Goal: Browse casually: Explore the website without a specific task or goal

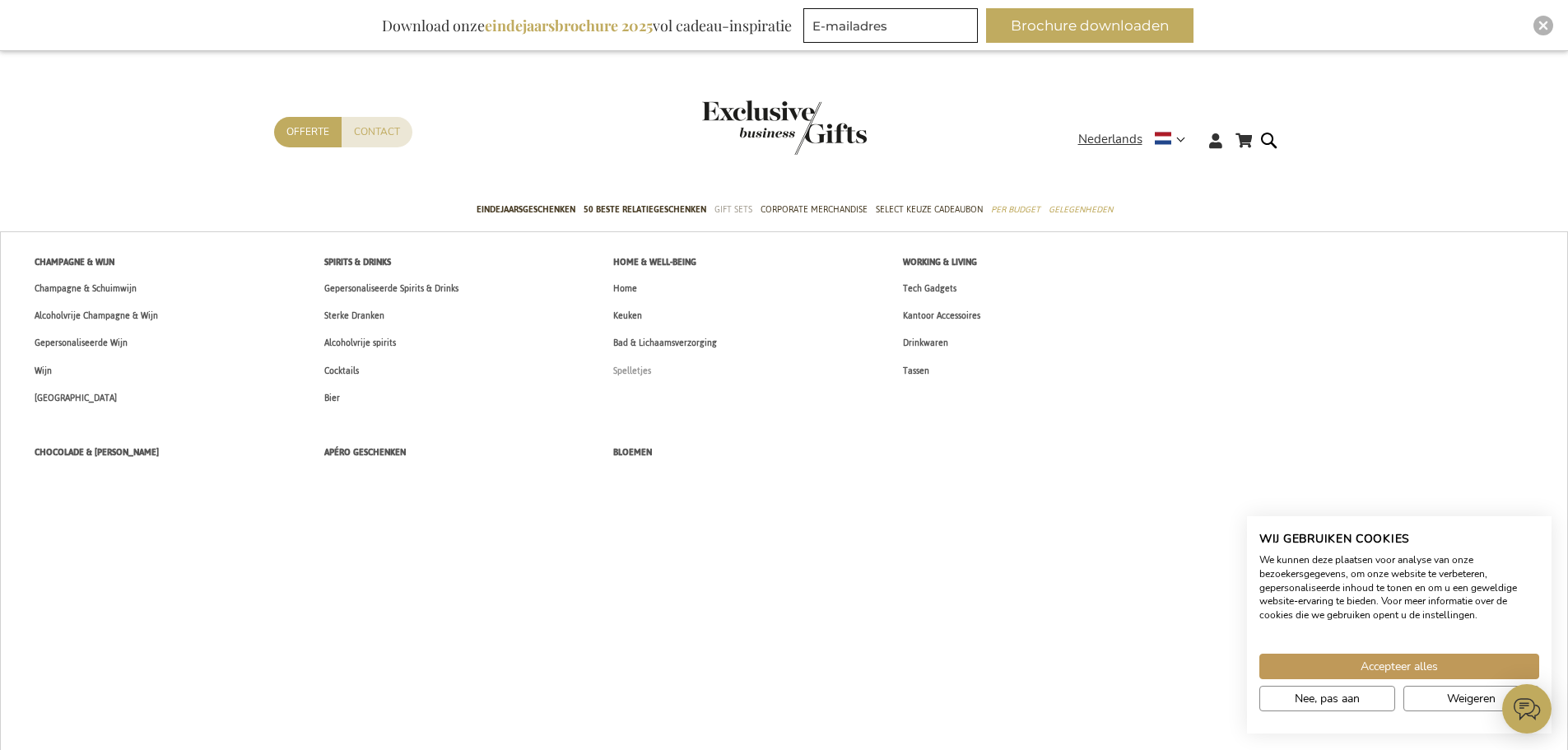
click at [642, 368] on span "Spelletjes" at bounding box center [631, 370] width 38 height 17
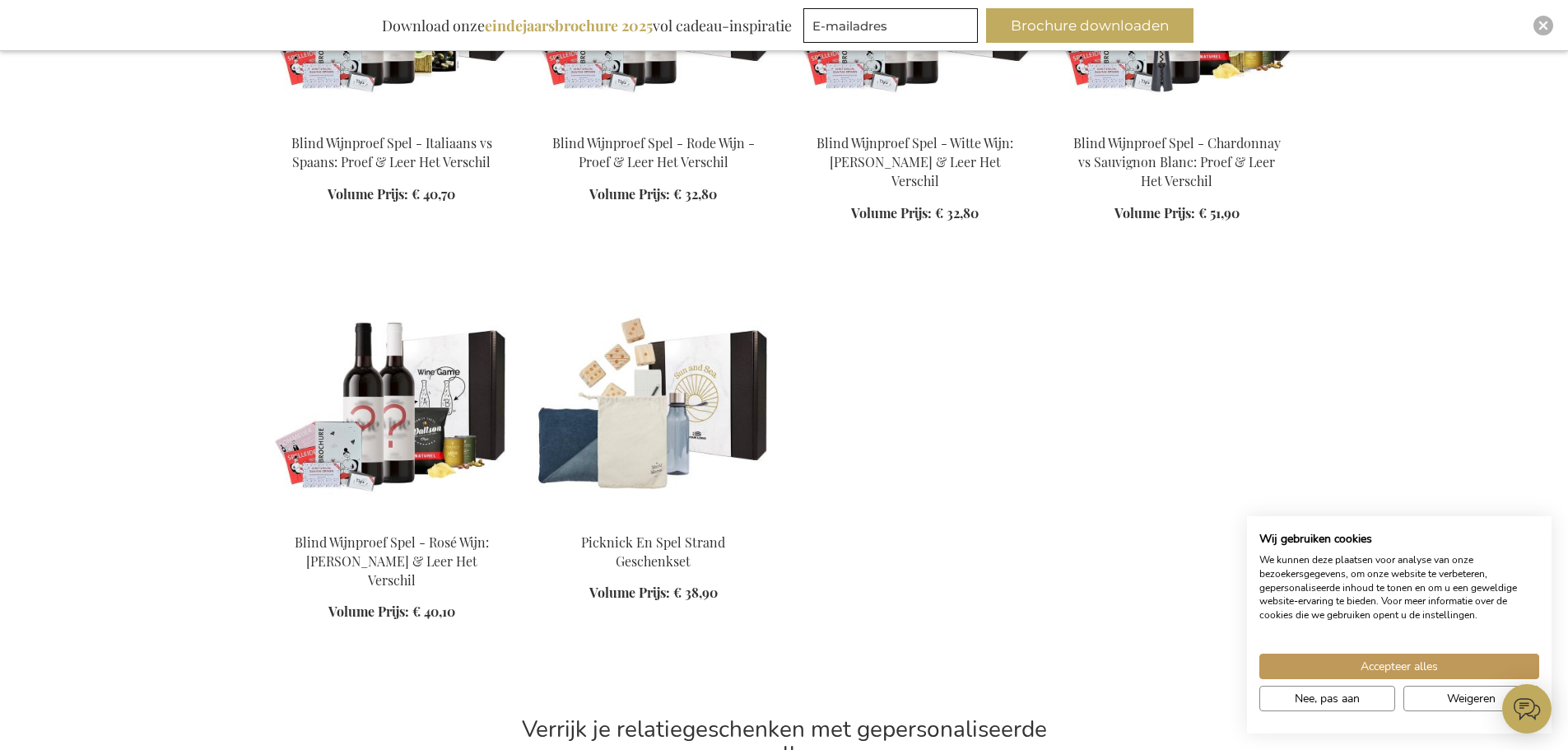
scroll to position [1647, 0]
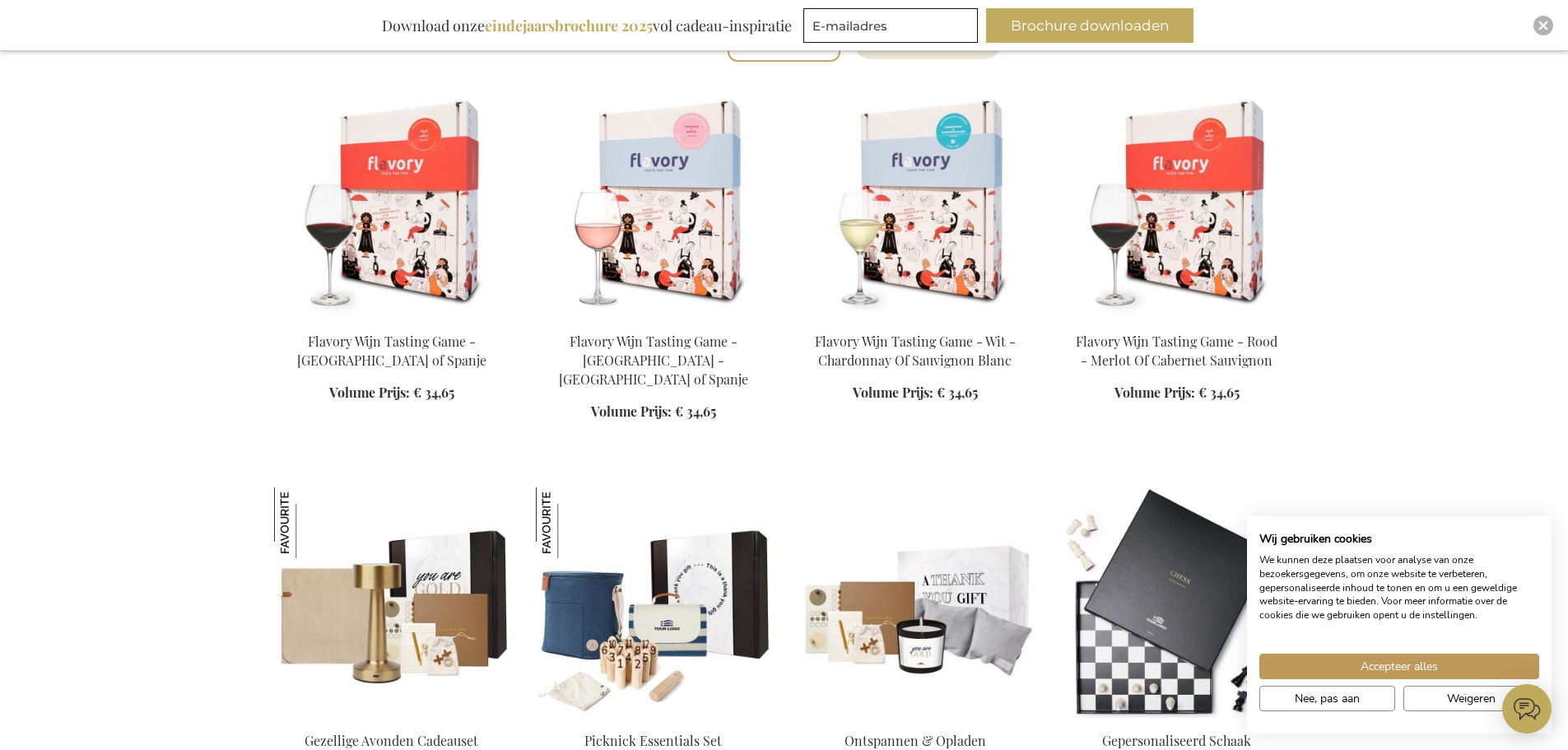
scroll to position [576, 0]
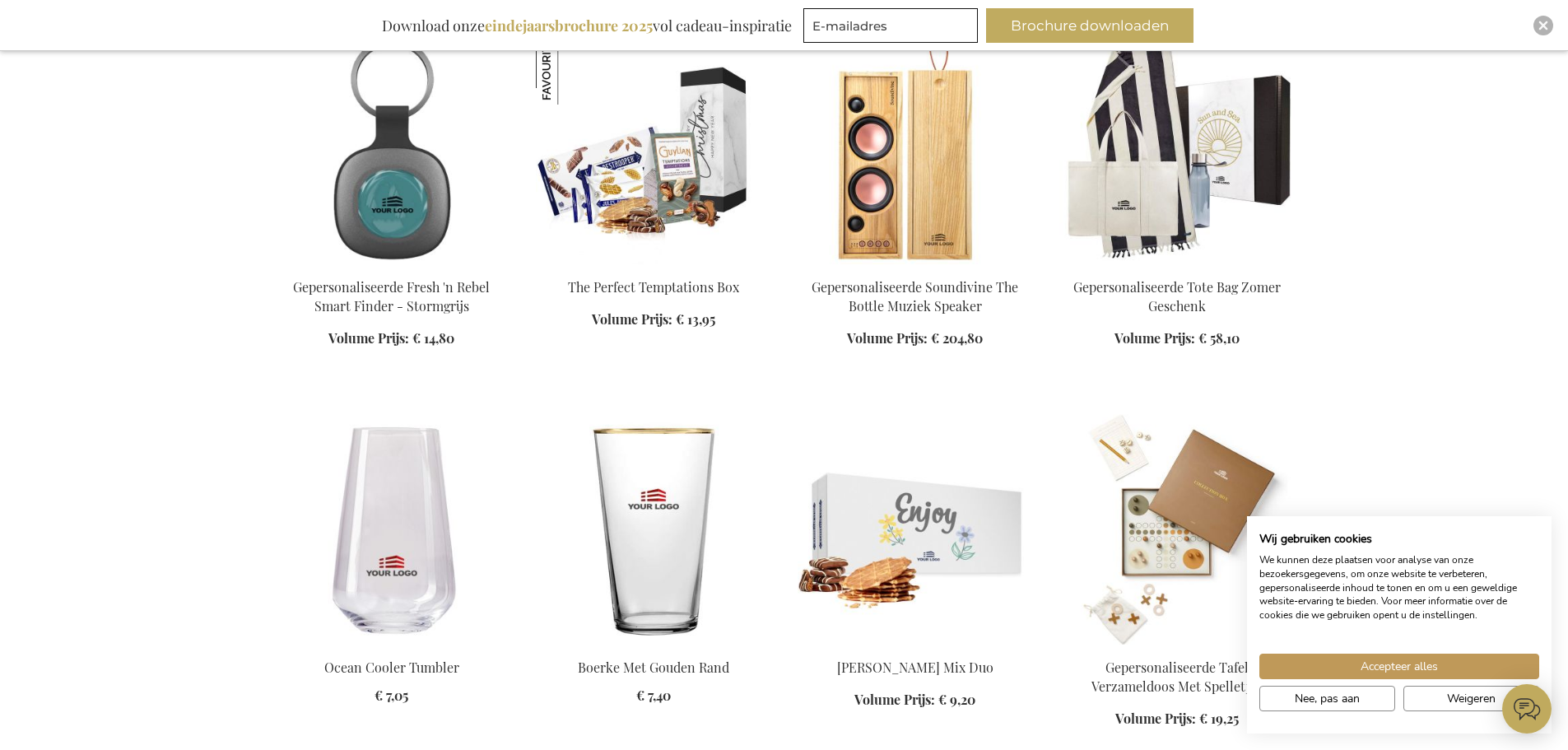
scroll to position [1400, 0]
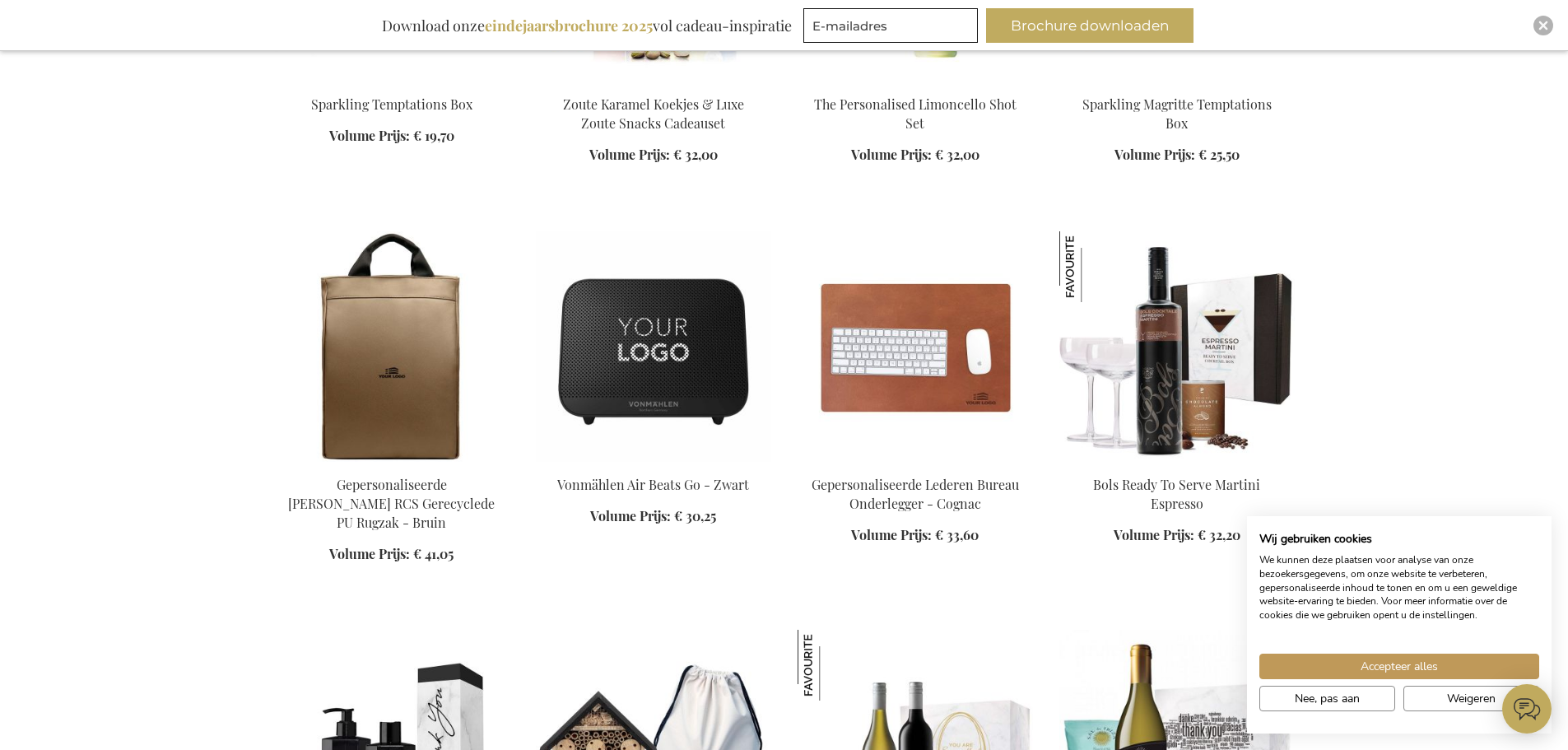
scroll to position [2388, 0]
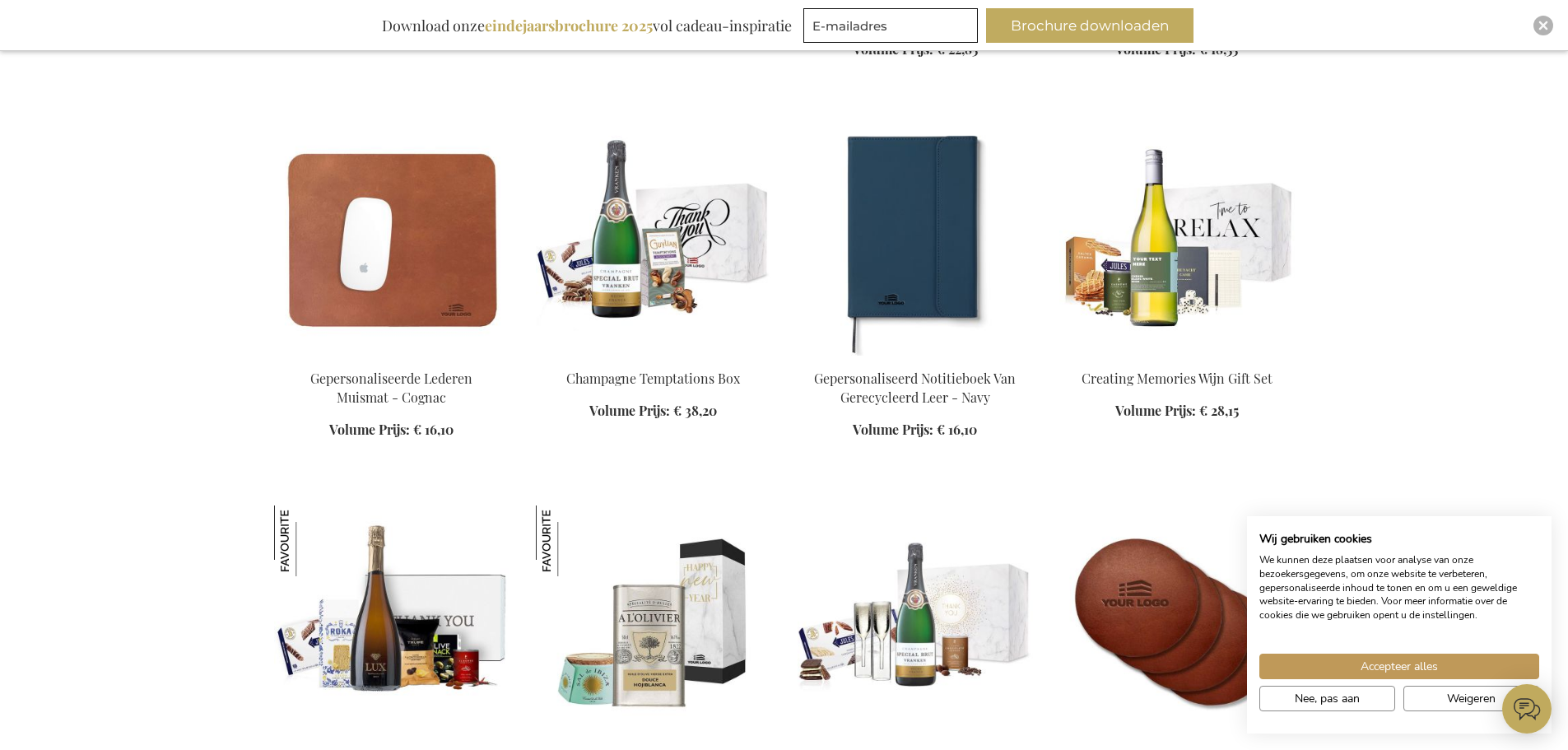
scroll to position [3705, 0]
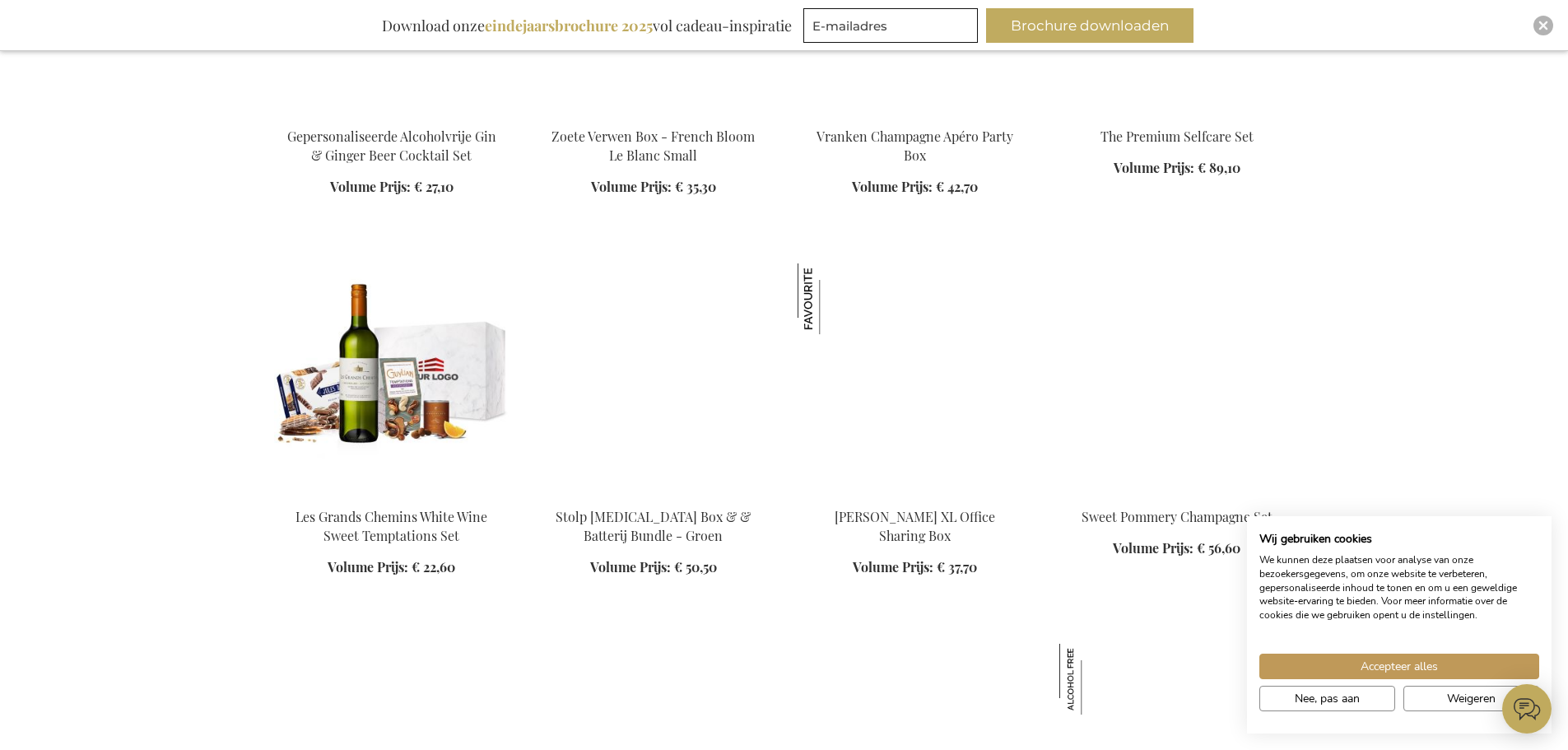
scroll to position [6587, 0]
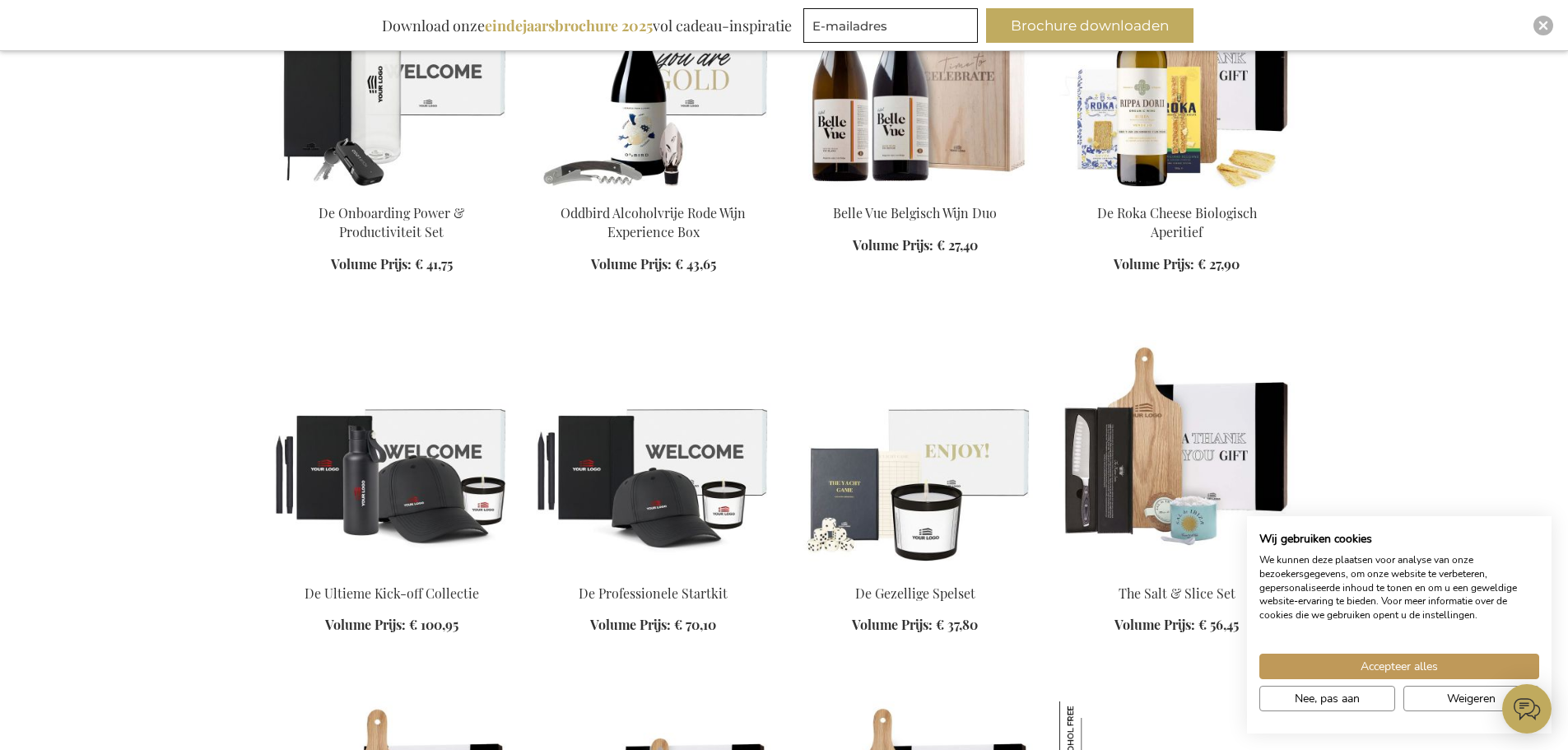
scroll to position [8728, 0]
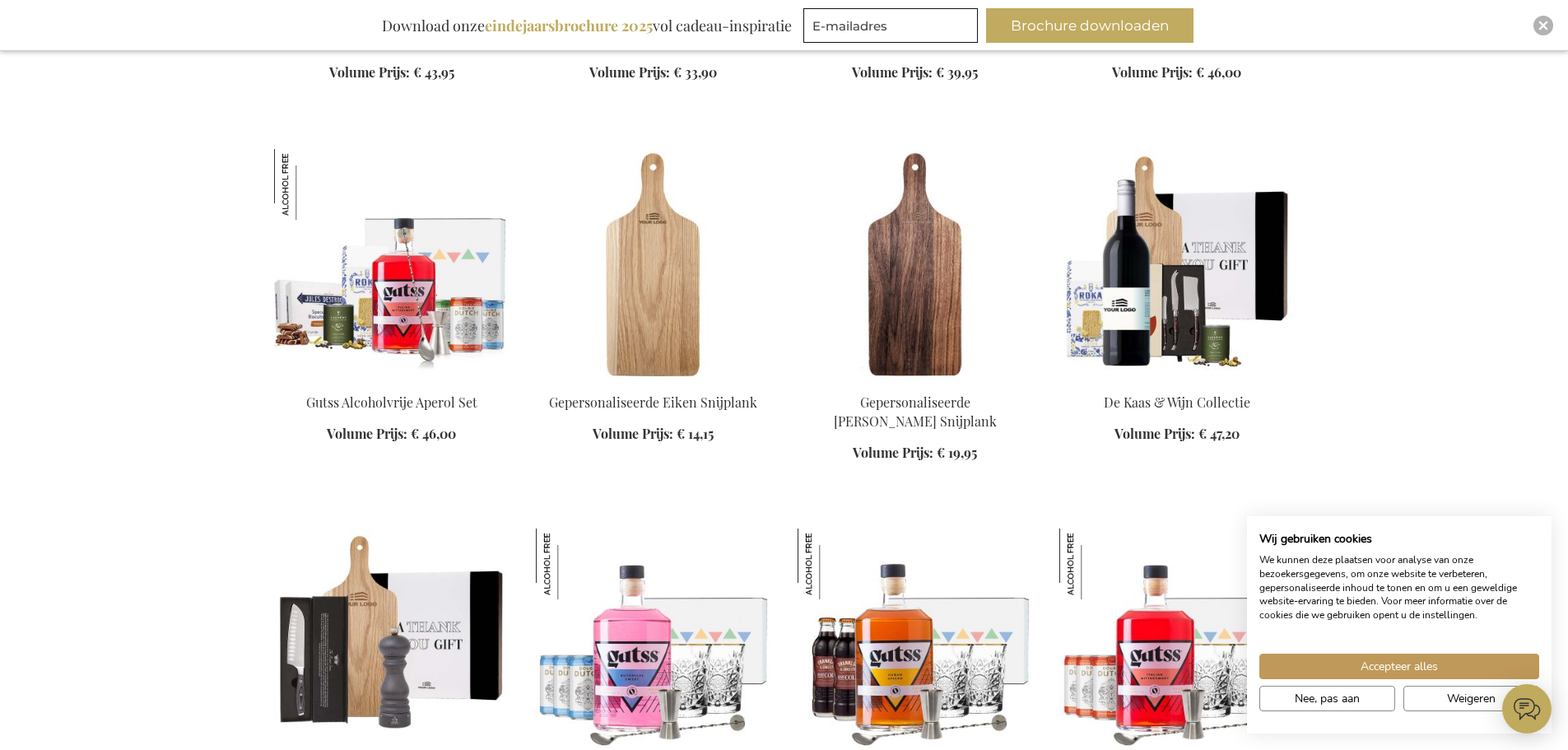
scroll to position [9304, 0]
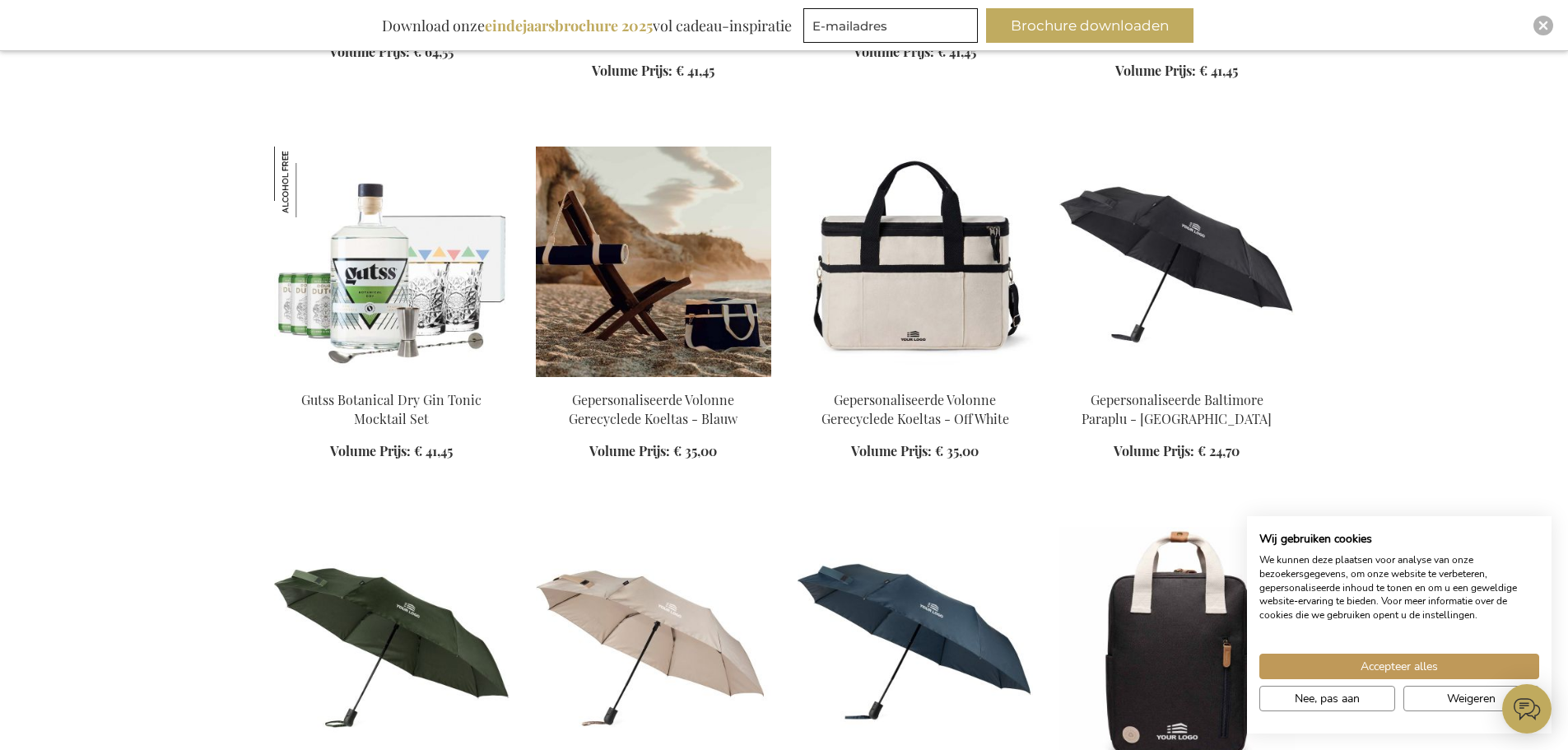
scroll to position [10457, 0]
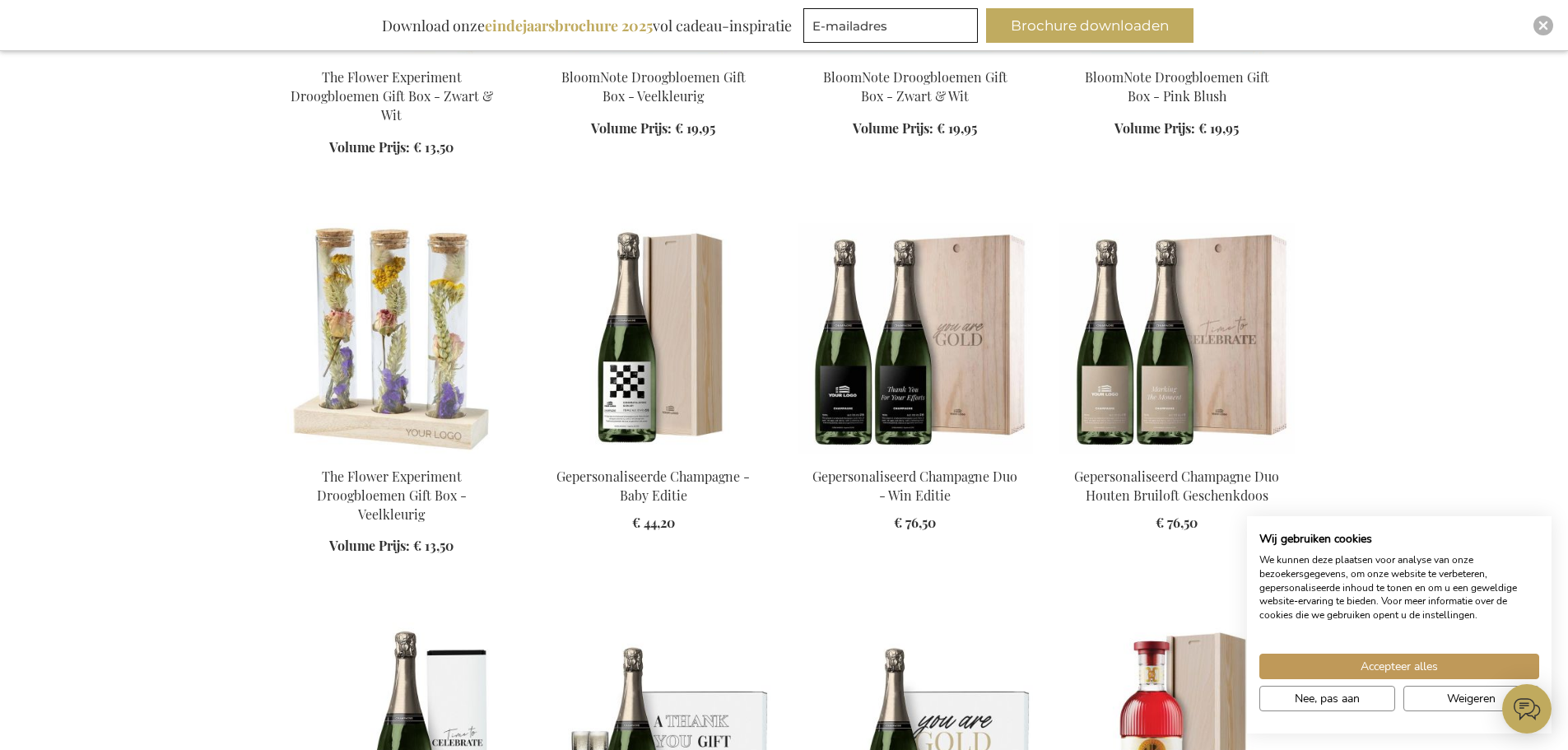
scroll to position [20173, 0]
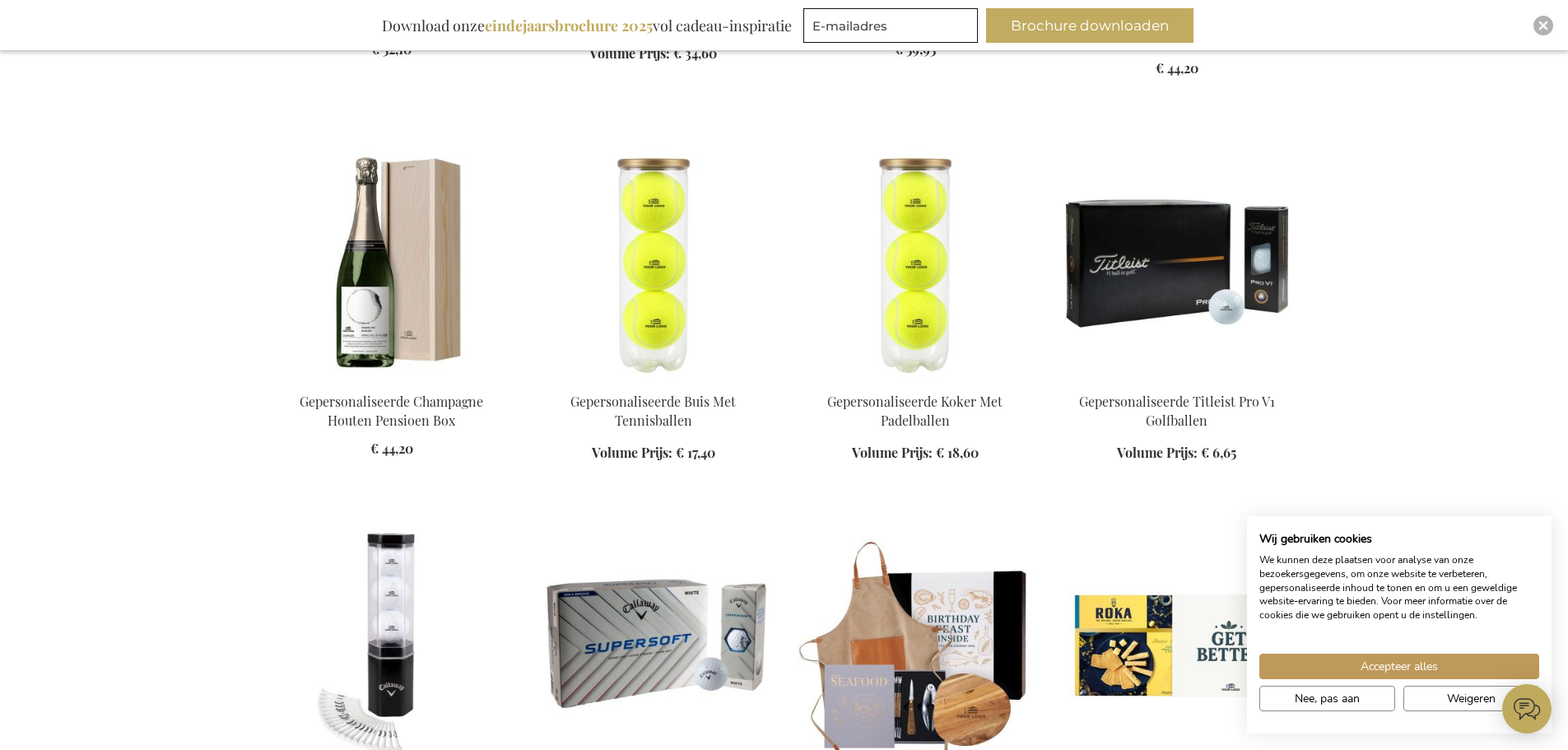
scroll to position [21243, 0]
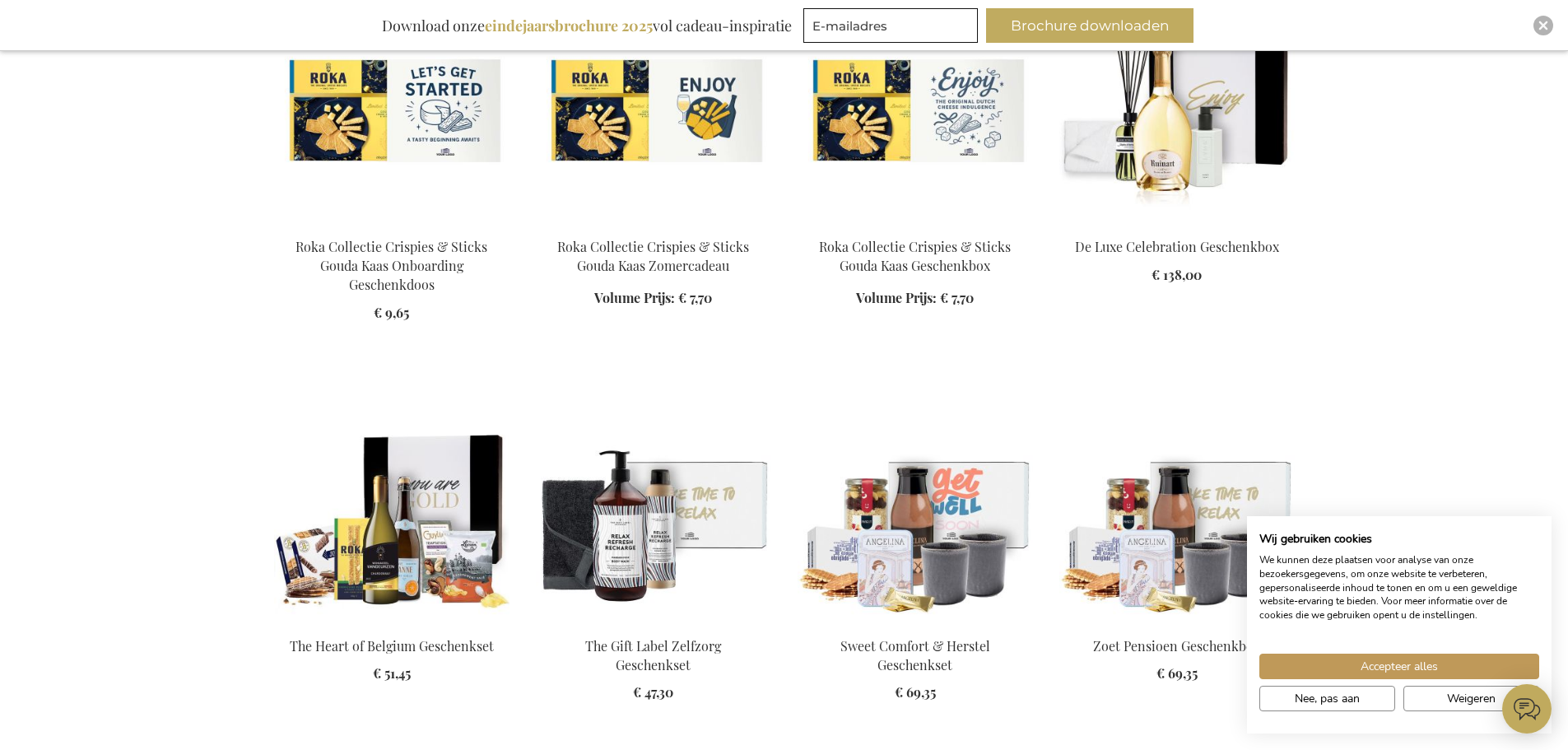
scroll to position [22890, 0]
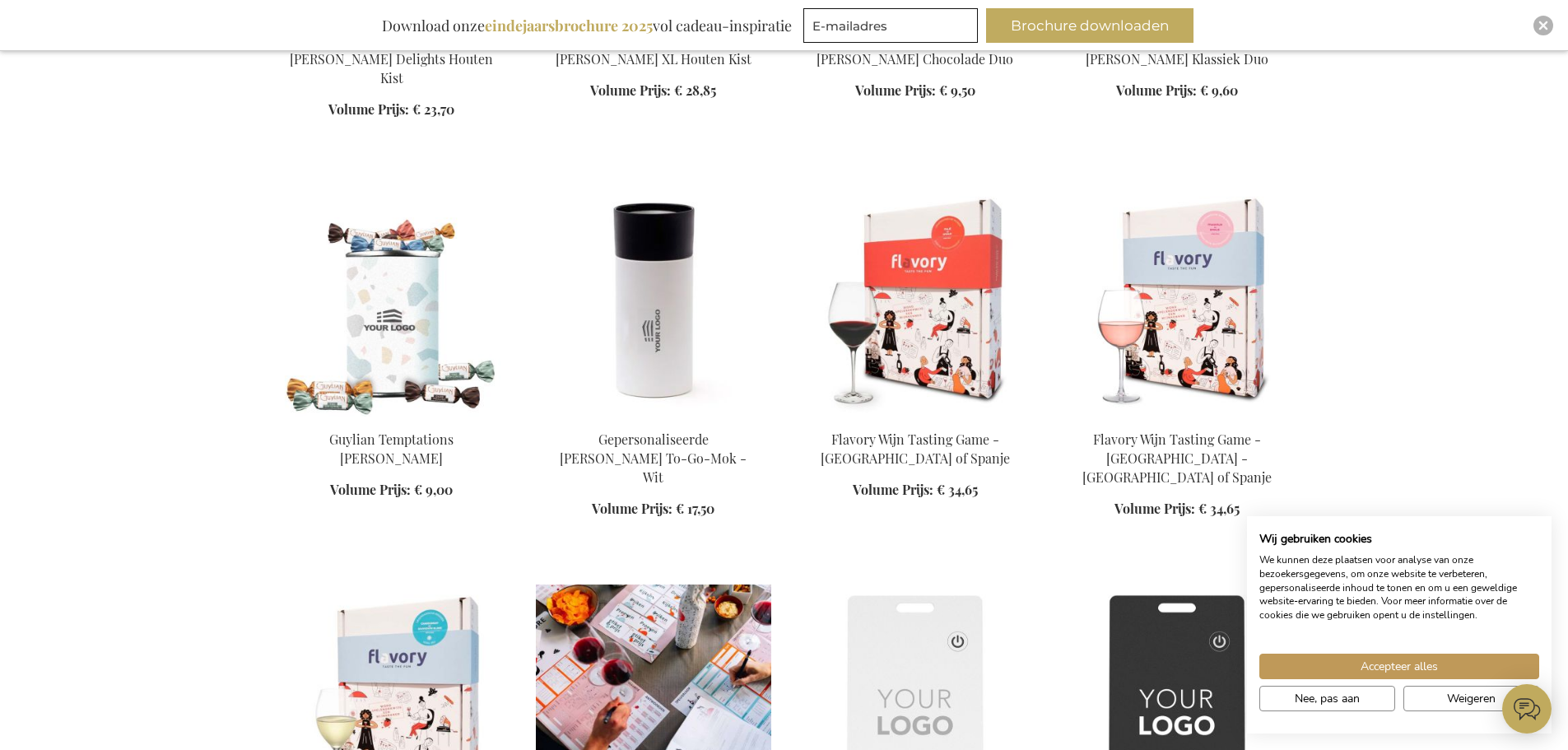
scroll to position [27913, 0]
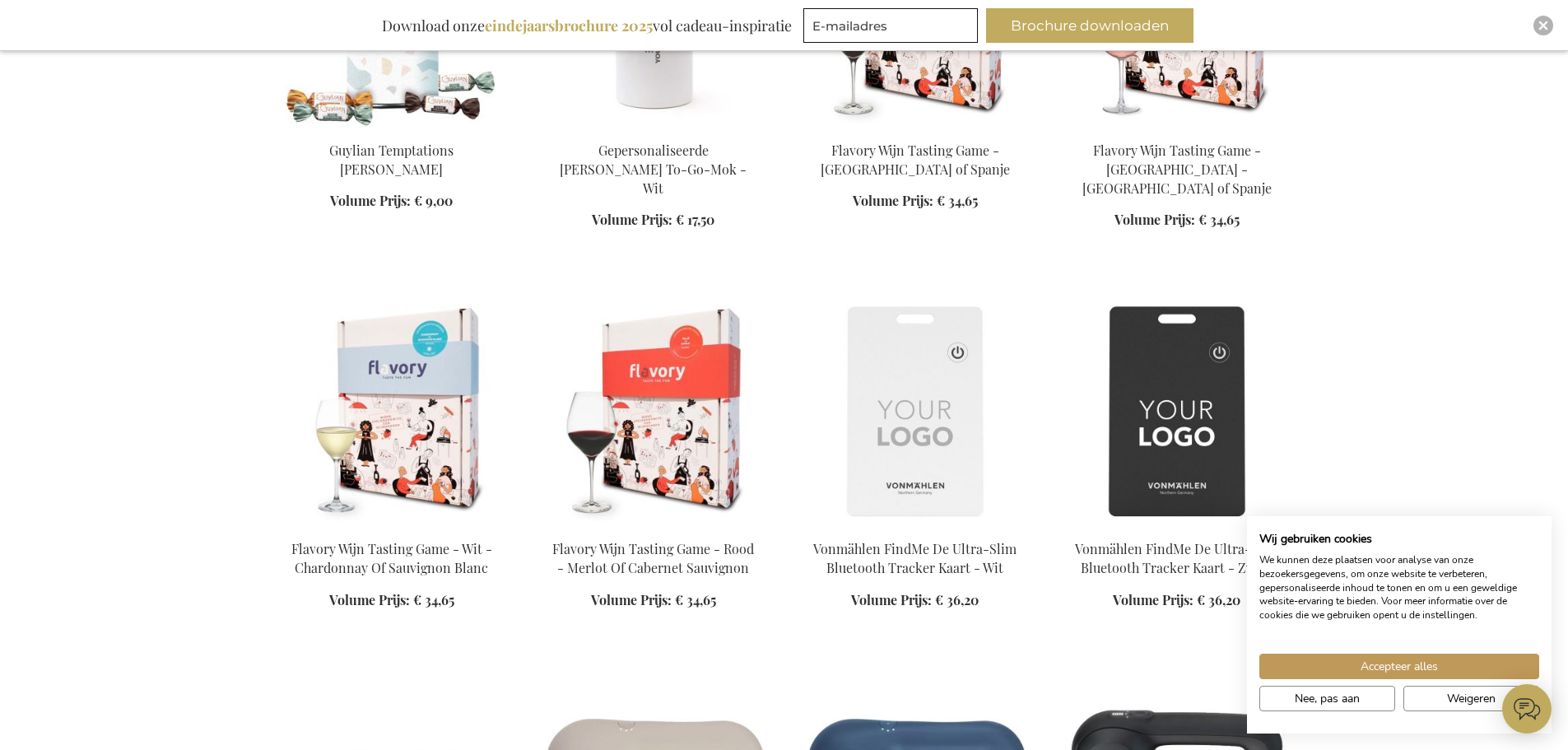
scroll to position [28077, 0]
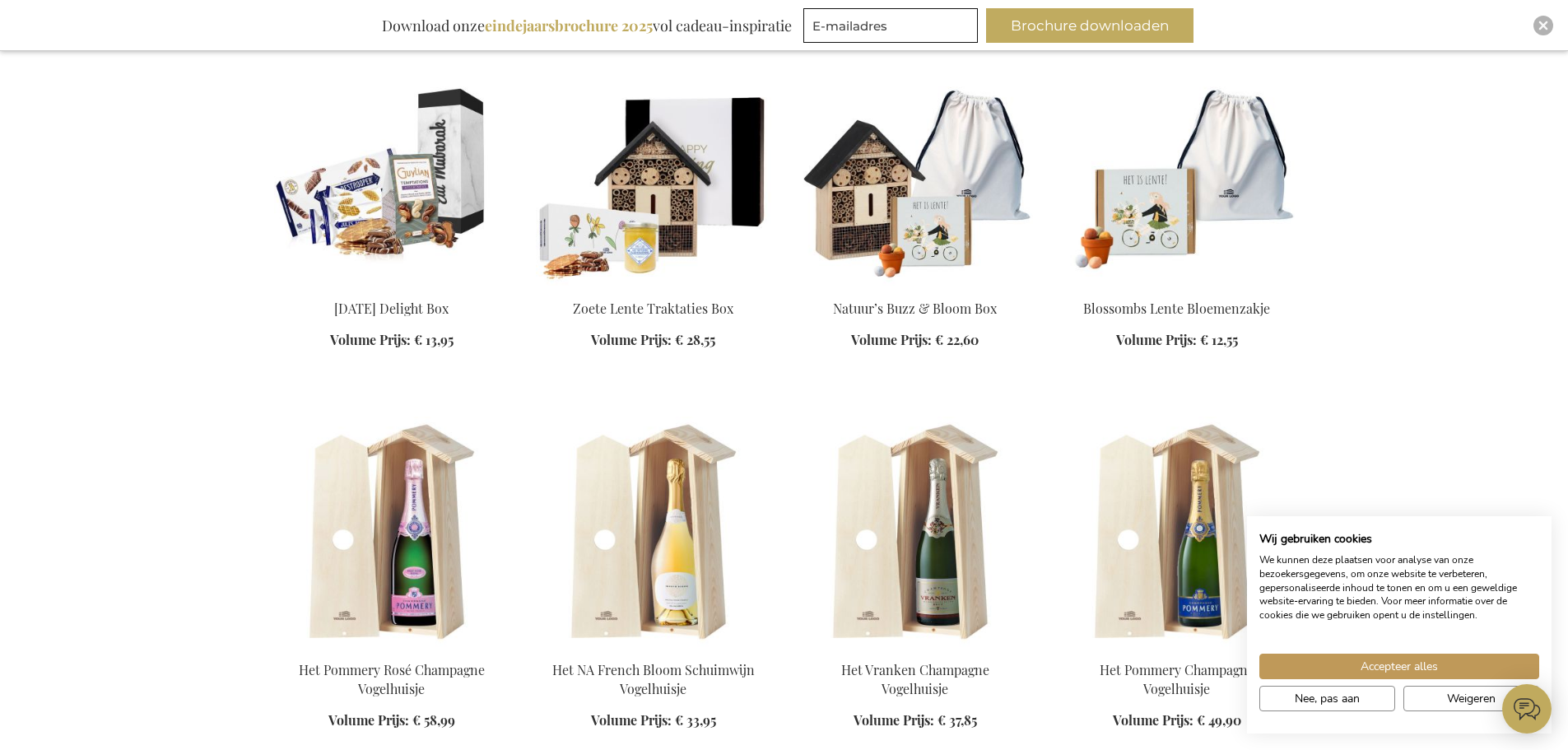
scroll to position [30465, 0]
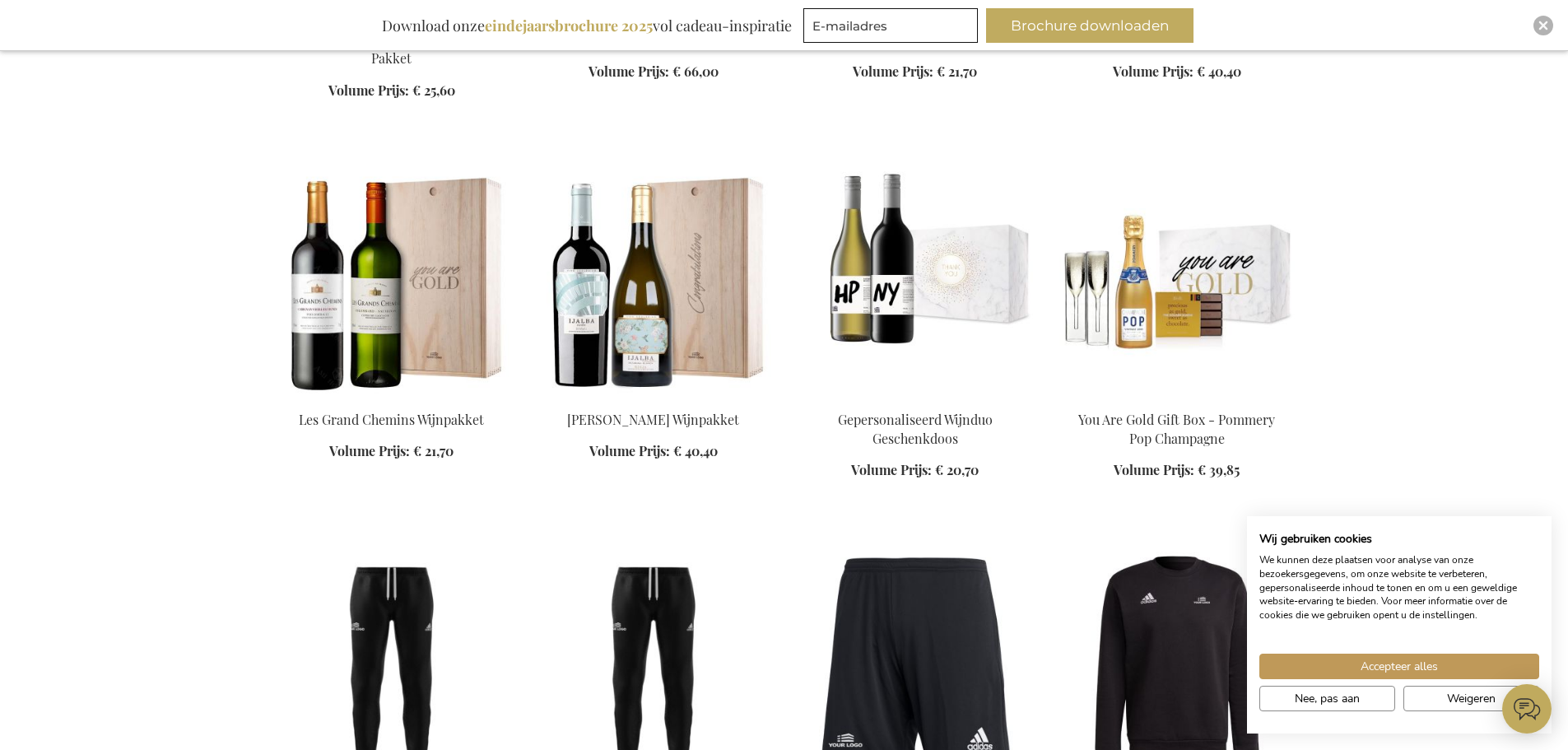
scroll to position [31865, 0]
